Goal: Find specific fact: Find contact information

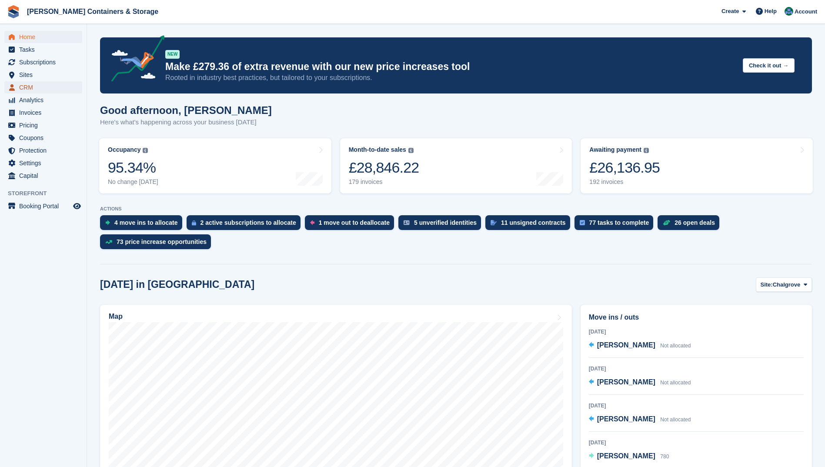
click at [40, 87] on span "CRM" at bounding box center [45, 87] width 52 height 12
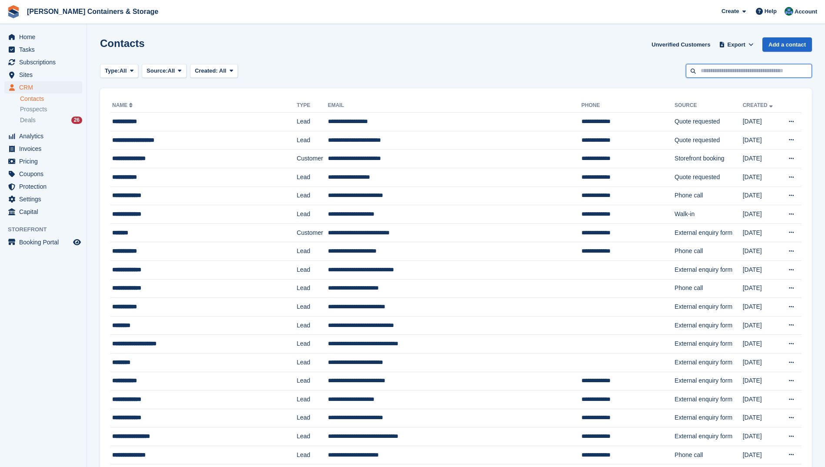
click at [725, 73] on input "text" at bounding box center [749, 71] width 126 height 14
type input "**********"
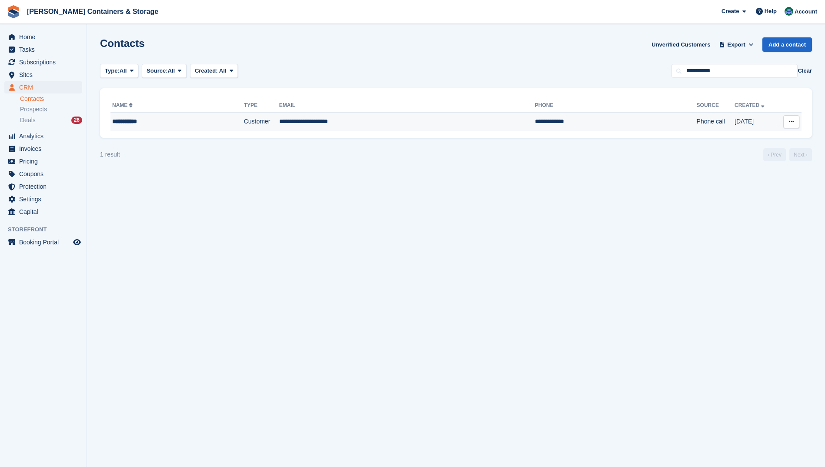
click at [296, 120] on td "**********" at bounding box center [407, 122] width 256 height 18
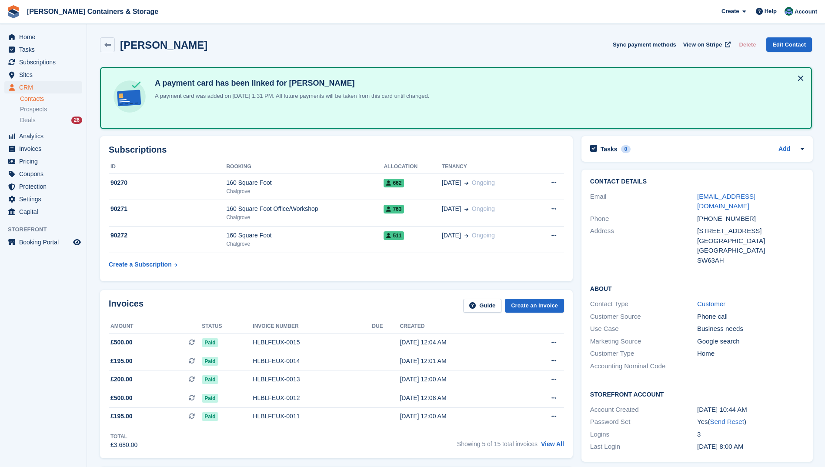
click at [696, 225] on div "Address 13 Clancarty Road London United Kingdom SW63AH" at bounding box center [697, 246] width 214 height 42
drag, startPoint x: 747, startPoint y: 220, endPoint x: 692, endPoint y: 228, distance: 55.8
click at [692, 228] on div "Address 13 Clancarty Road London United Kingdom SW63AH" at bounding box center [697, 246] width 214 height 42
click at [692, 228] on div "Address" at bounding box center [643, 245] width 107 height 39
drag, startPoint x: 698, startPoint y: 221, endPoint x: 760, endPoint y: 235, distance: 63.3
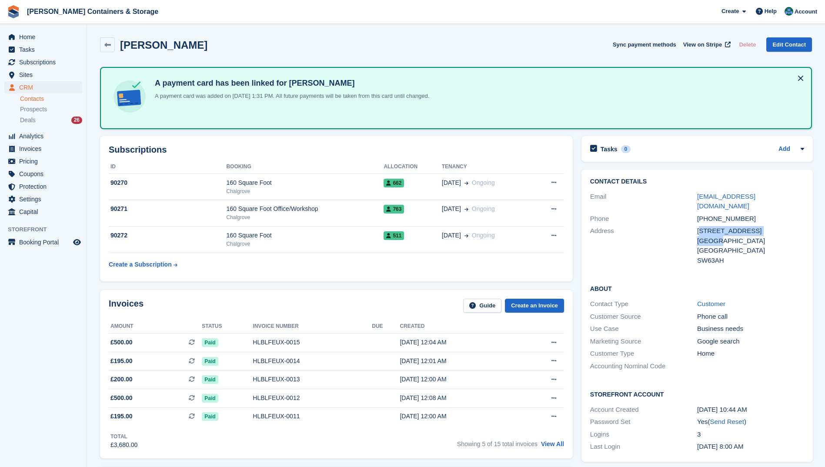
click at [760, 235] on div "13 Clancarty Road London United Kingdom SW63AH" at bounding box center [750, 245] width 107 height 39
drag, startPoint x: 760, startPoint y: 235, endPoint x: 689, endPoint y: 227, distance: 70.8
click at [693, 235] on div "Address" at bounding box center [643, 245] width 107 height 39
drag, startPoint x: 696, startPoint y: 220, endPoint x: 732, endPoint y: 250, distance: 46.6
click at [732, 250] on div "13 Clancarty Road London United Kingdom SW63AH" at bounding box center [750, 245] width 107 height 39
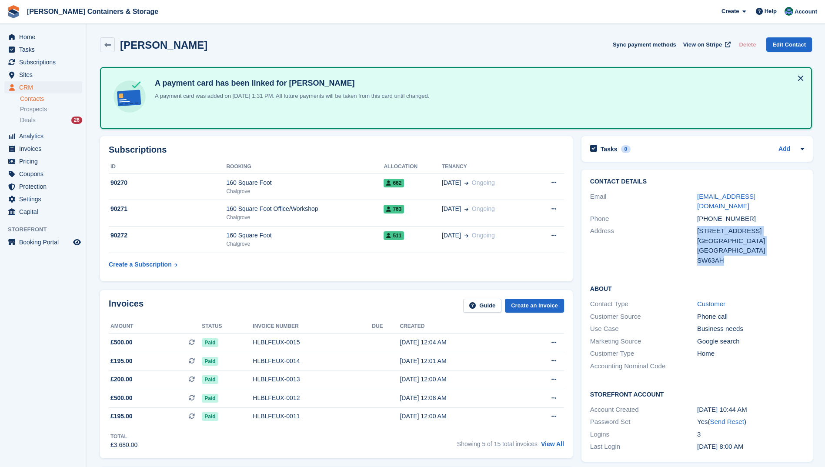
drag, startPoint x: 732, startPoint y: 250, endPoint x: 712, endPoint y: 237, distance: 23.0
copy div "13 Clancarty Road London United Kingdom SW63AH"
